Goal: Use online tool/utility: Utilize a website feature to perform a specific function

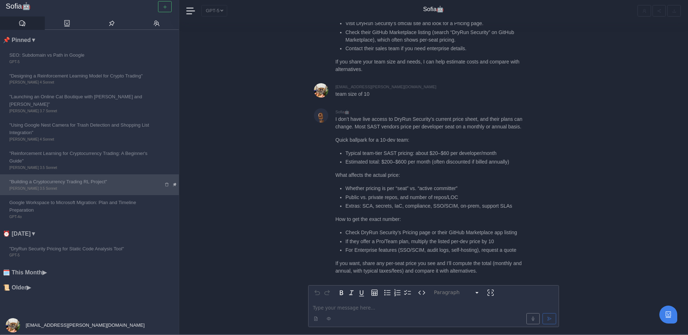
click at [176, 183] on icon at bounding box center [175, 185] width 4 height 4
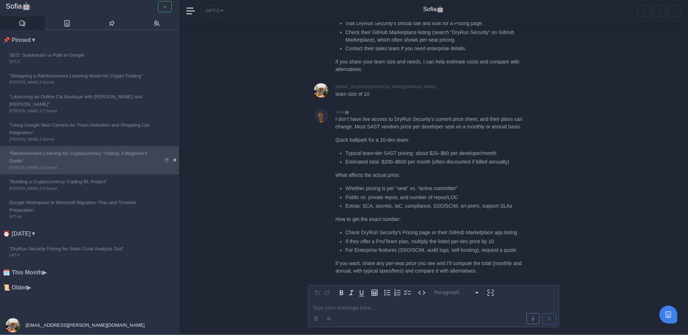
click at [175, 158] on icon at bounding box center [175, 160] width 4 height 4
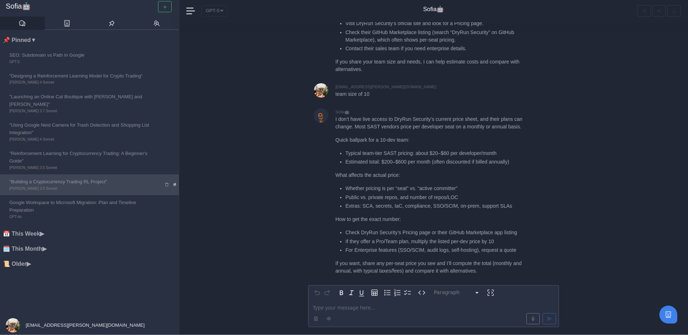
click at [175, 183] on icon at bounding box center [175, 185] width 4 height 4
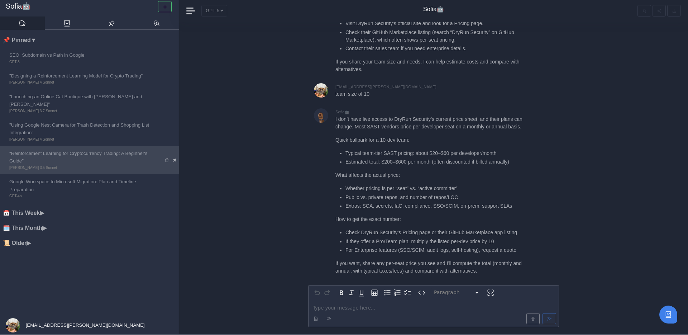
click at [174, 158] on icon at bounding box center [175, 160] width 4 height 4
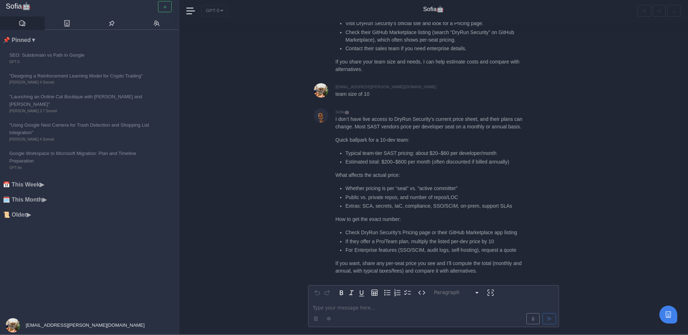
click at [37, 180] on li "📅 This Week ▶" at bounding box center [91, 184] width 176 height 9
click at [40, 219] on li "🗓️ This Month ▶" at bounding box center [91, 223] width 176 height 9
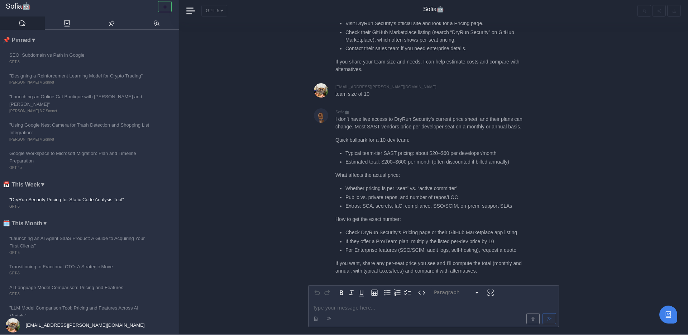
click at [38, 219] on li "🗓️ This Month ▼" at bounding box center [91, 223] width 176 height 9
click at [41, 180] on li "📅 This Week ▼" at bounding box center [91, 184] width 176 height 9
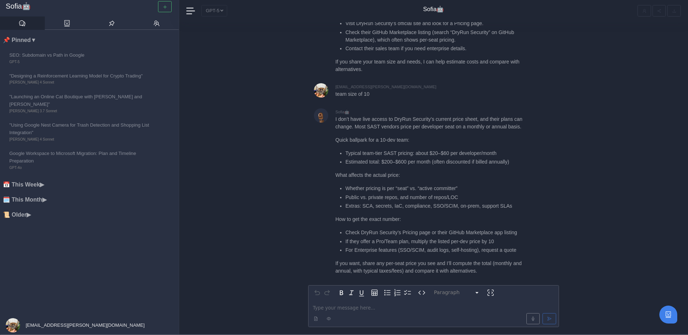
click at [34, 41] on li "📌 Pinned ▼" at bounding box center [91, 39] width 176 height 9
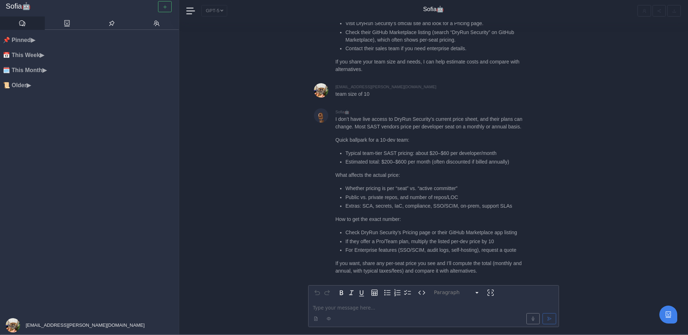
click at [42, 320] on div "[EMAIL_ADDRESS][PERSON_NAME][DOMAIN_NAME]" at bounding box center [75, 325] width 150 height 18
click at [41, 285] on span "Admin Panel" at bounding box center [36, 288] width 27 height 8
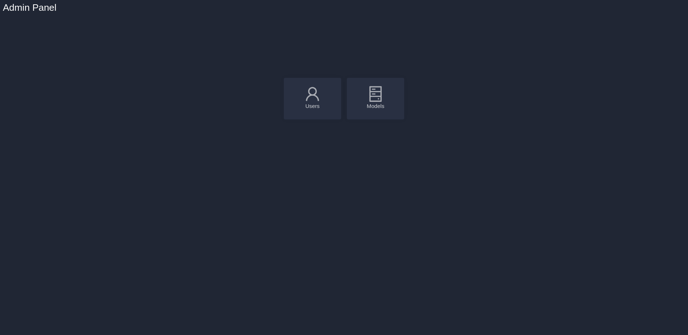
scroll to position [3, 0]
click at [387, 94] on div "Models" at bounding box center [375, 97] width 57 height 42
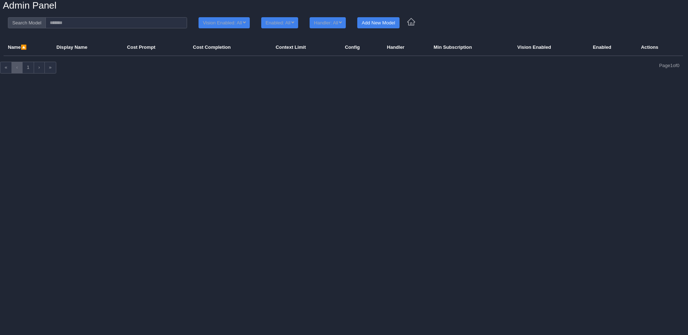
scroll to position [4, 0]
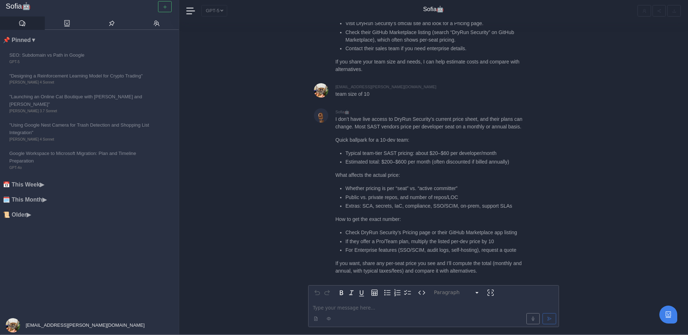
scroll to position [1, 0]
click at [72, 37] on li "📌 Pinned ▼" at bounding box center [91, 39] width 176 height 9
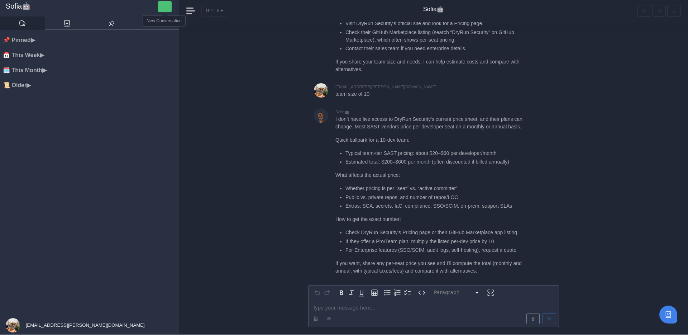
click at [163, 8] on icon "button" at bounding box center [165, 7] width 5 height 5
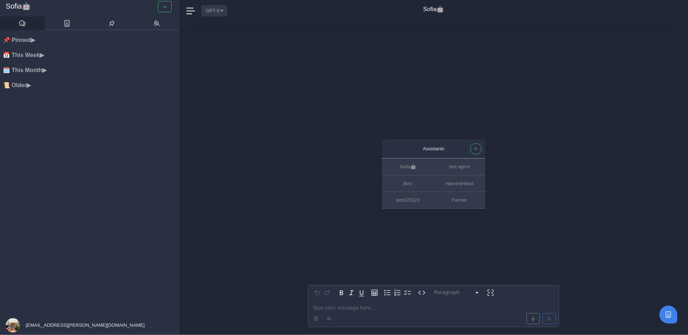
click at [220, 13] on button "GPT-5" at bounding box center [214, 10] width 26 height 11
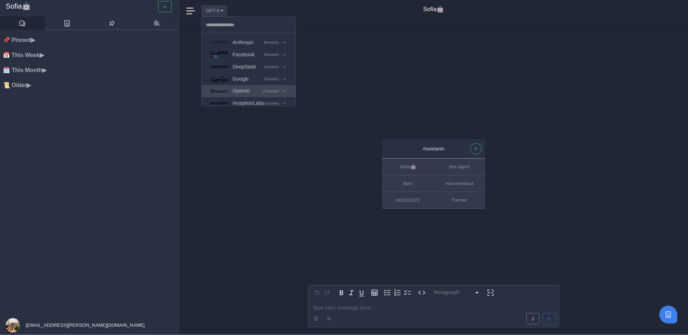
scroll to position [31, 0]
click at [252, 57] on link "OpenAI 17 models →" at bounding box center [249, 60] width 94 height 12
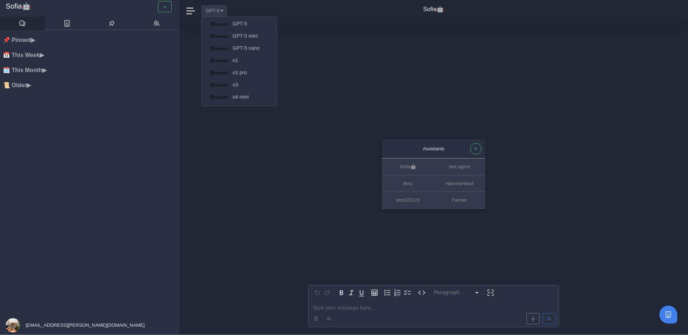
scroll to position [0, 0]
click at [213, 11] on button "GPT-5" at bounding box center [214, 11] width 26 height 11
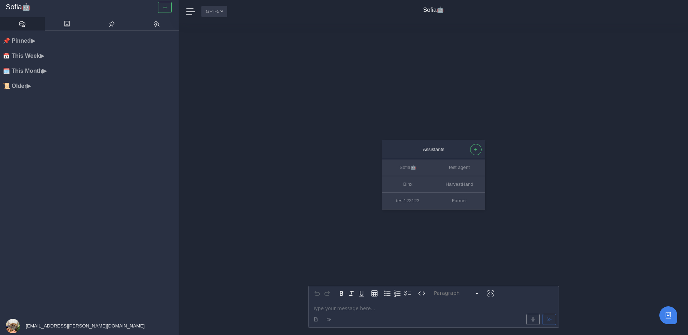
click at [213, 11] on button "GPT-5" at bounding box center [214, 11] width 26 height 11
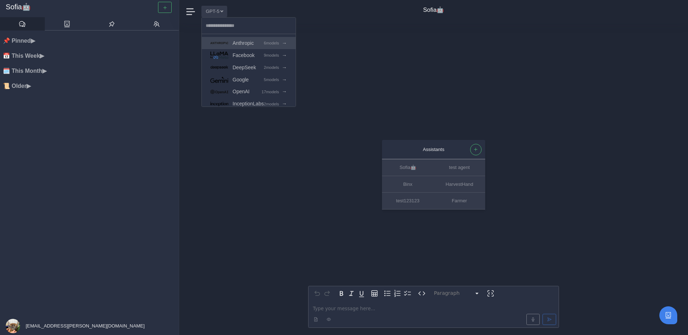
click at [241, 45] on span "Anthropic" at bounding box center [243, 43] width 21 height 8
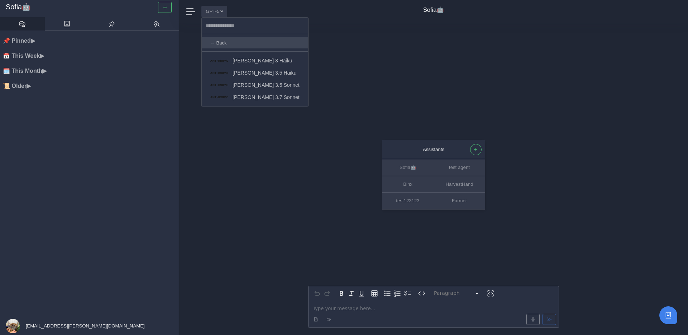
click at [230, 43] on link "← Back" at bounding box center [255, 42] width 106 height 11
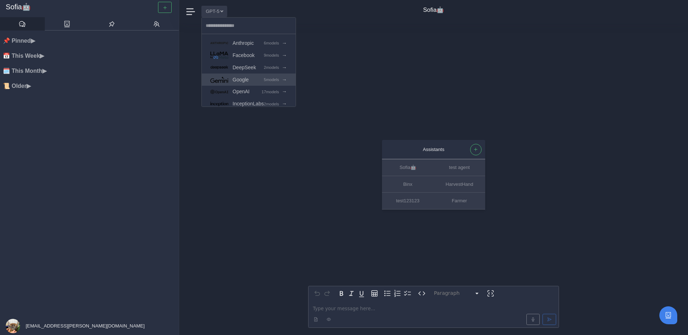
click at [251, 85] on link "Google 5 models →" at bounding box center [249, 79] width 94 height 12
click at [222, 17] on button "GPT-5" at bounding box center [214, 11] width 26 height 11
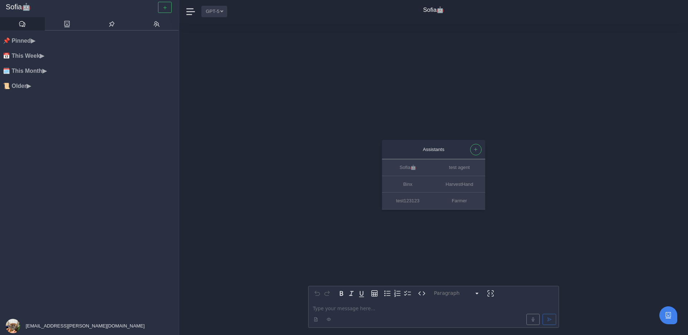
click at [222, 14] on button "GPT-5" at bounding box center [214, 11] width 26 height 11
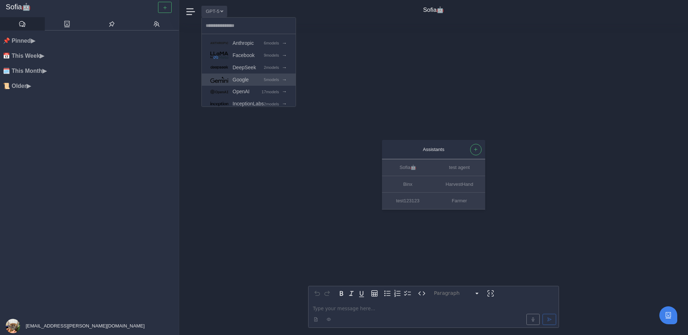
click at [252, 80] on link "Google 5 models →" at bounding box center [249, 79] width 94 height 12
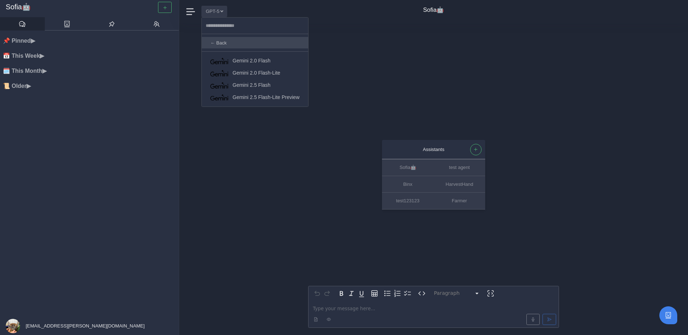
click at [257, 43] on link "← Back" at bounding box center [255, 42] width 106 height 11
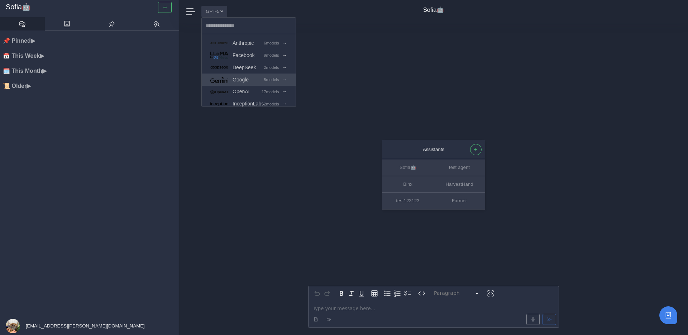
scroll to position [31, 0]
click at [87, 57] on li "📅 This Week ▶" at bounding box center [91, 55] width 176 height 9
